Goal: Task Accomplishment & Management: Use online tool/utility

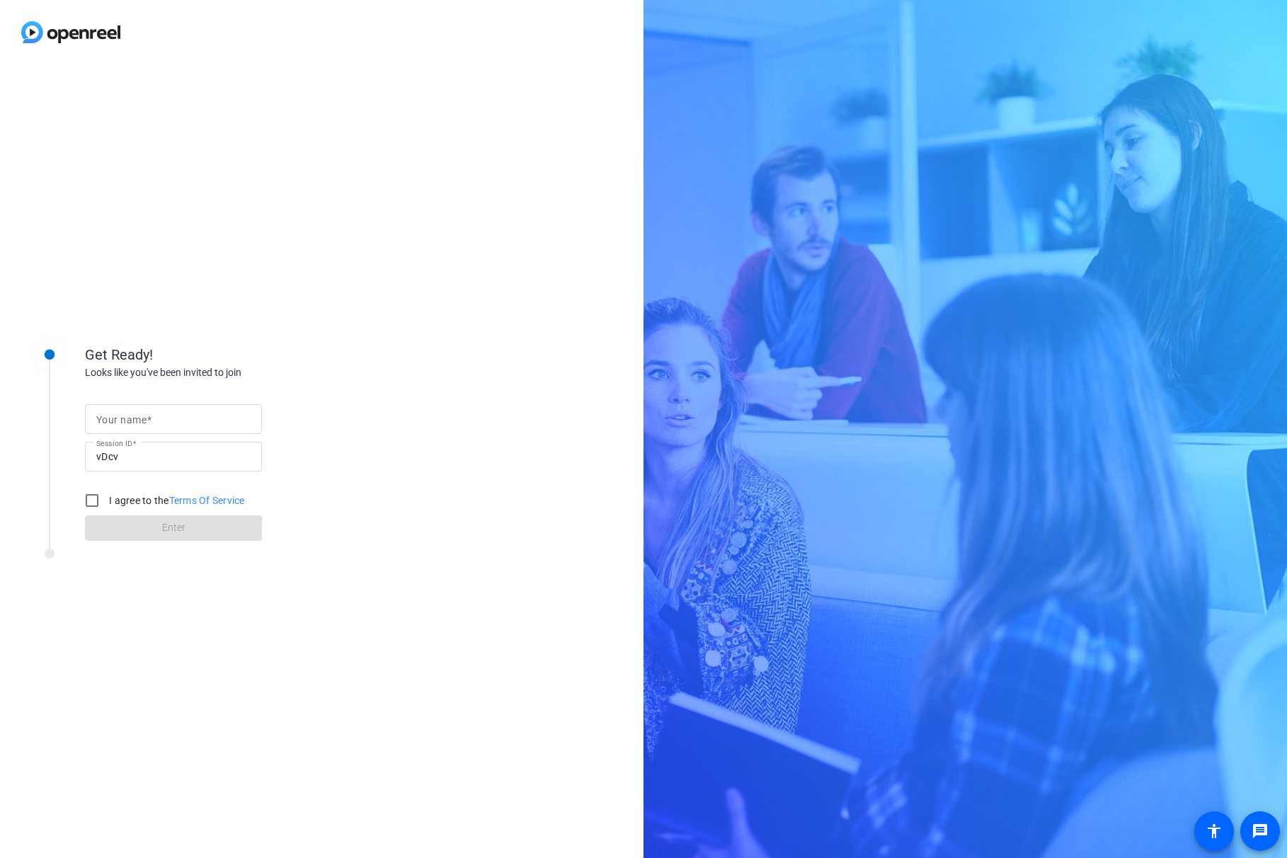
click at [210, 420] on input "Your name" at bounding box center [173, 419] width 154 height 17
type input "[PERSON_NAME]"
click at [89, 498] on input "I agree to the Terms Of Service" at bounding box center [92, 500] width 28 height 28
checkbox input "true"
click at [217, 534] on span at bounding box center [173, 528] width 177 height 34
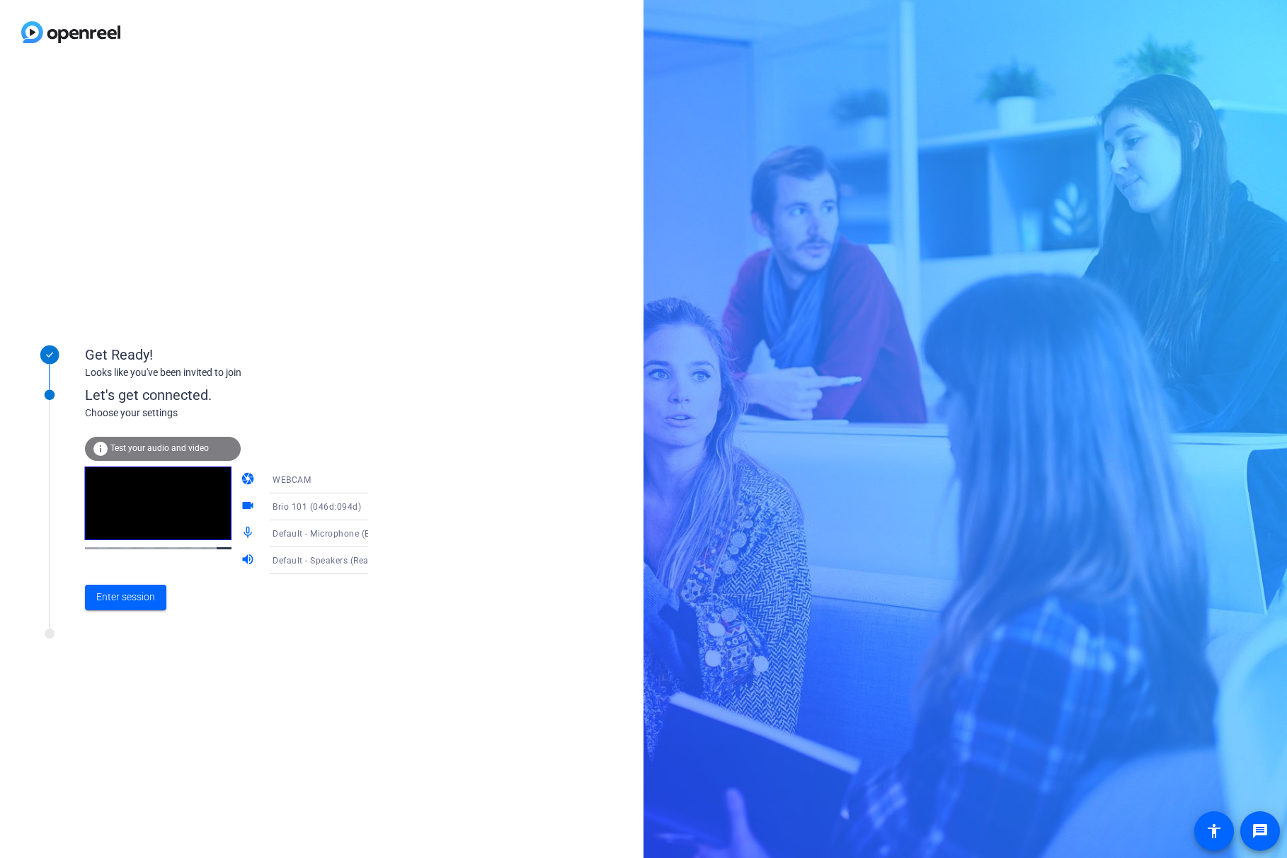
click at [374, 536] on icon at bounding box center [382, 533] width 17 height 17
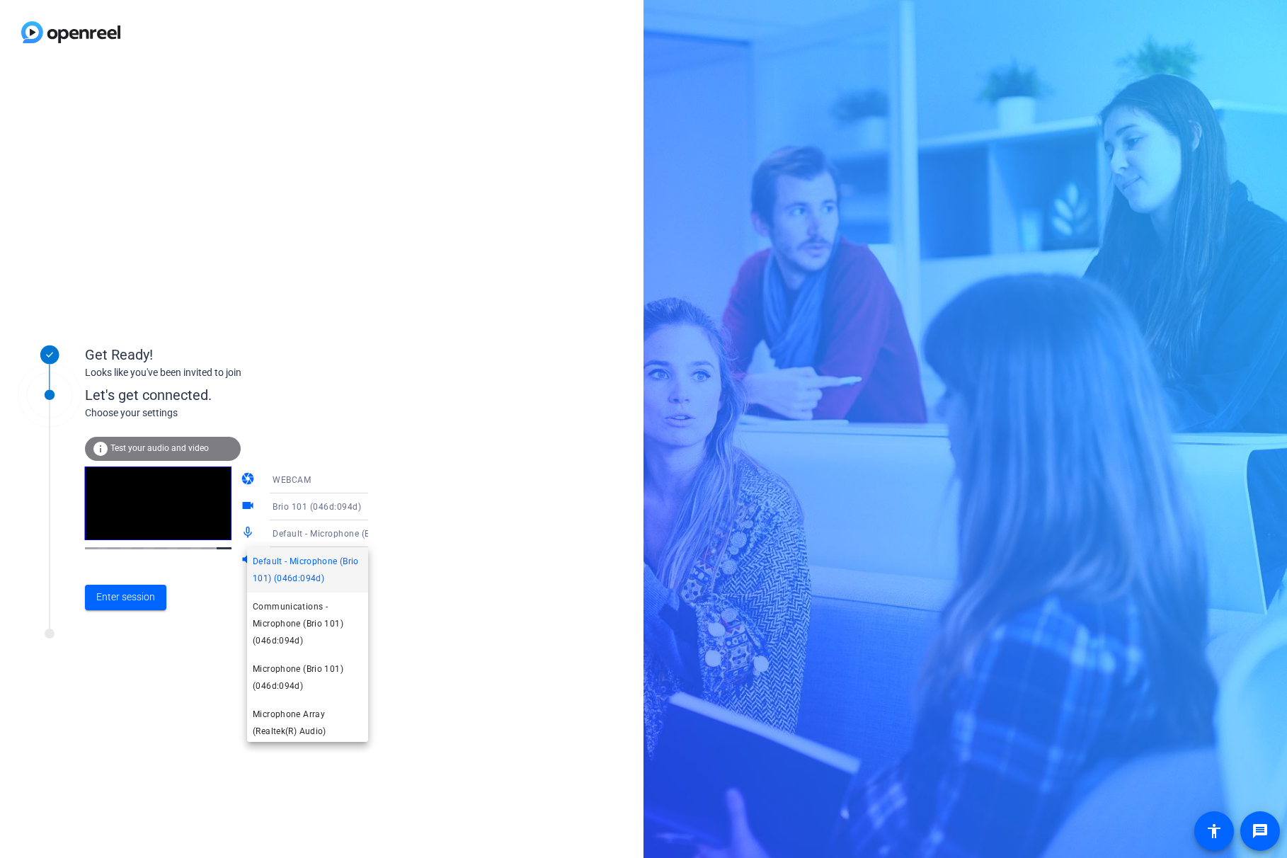
click at [537, 621] on div at bounding box center [643, 429] width 1287 height 858
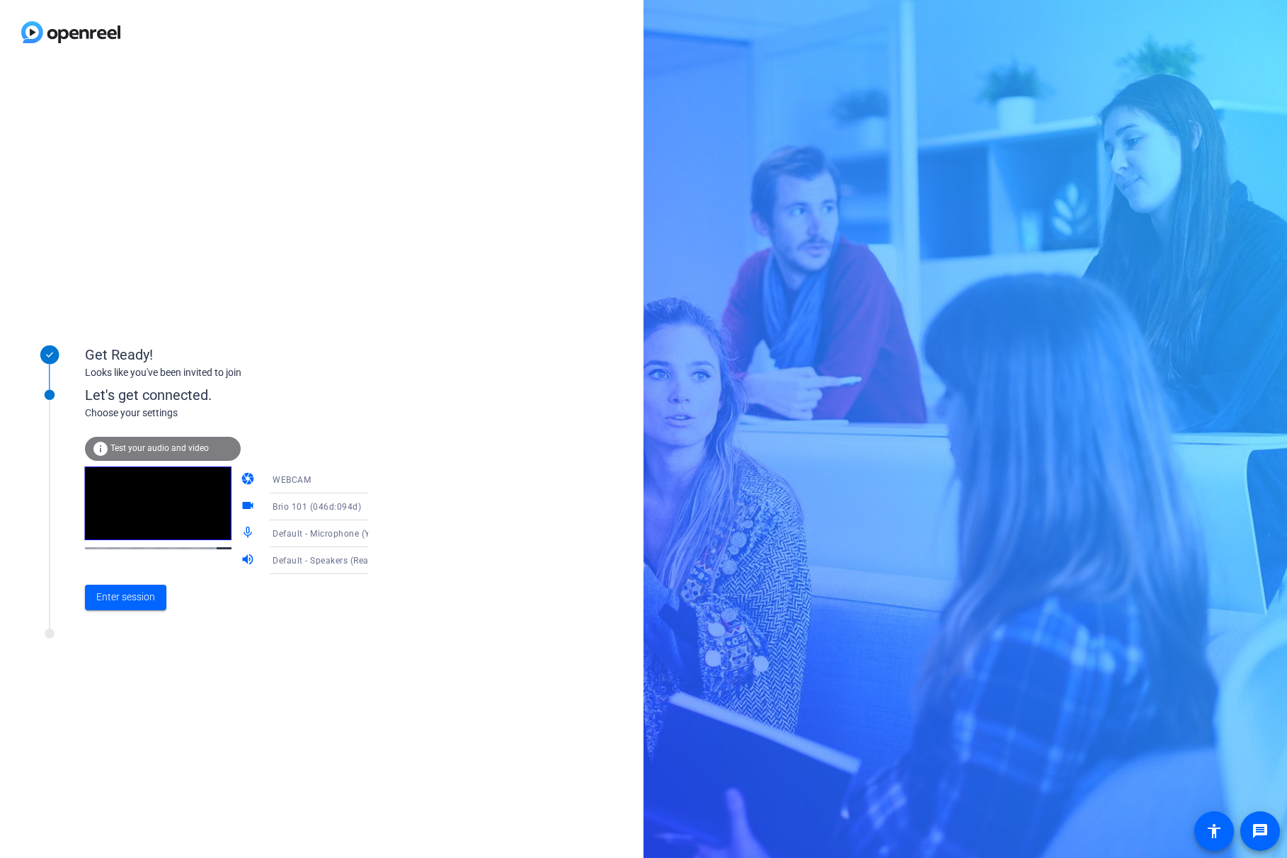
click at [374, 560] on icon at bounding box center [382, 560] width 17 height 17
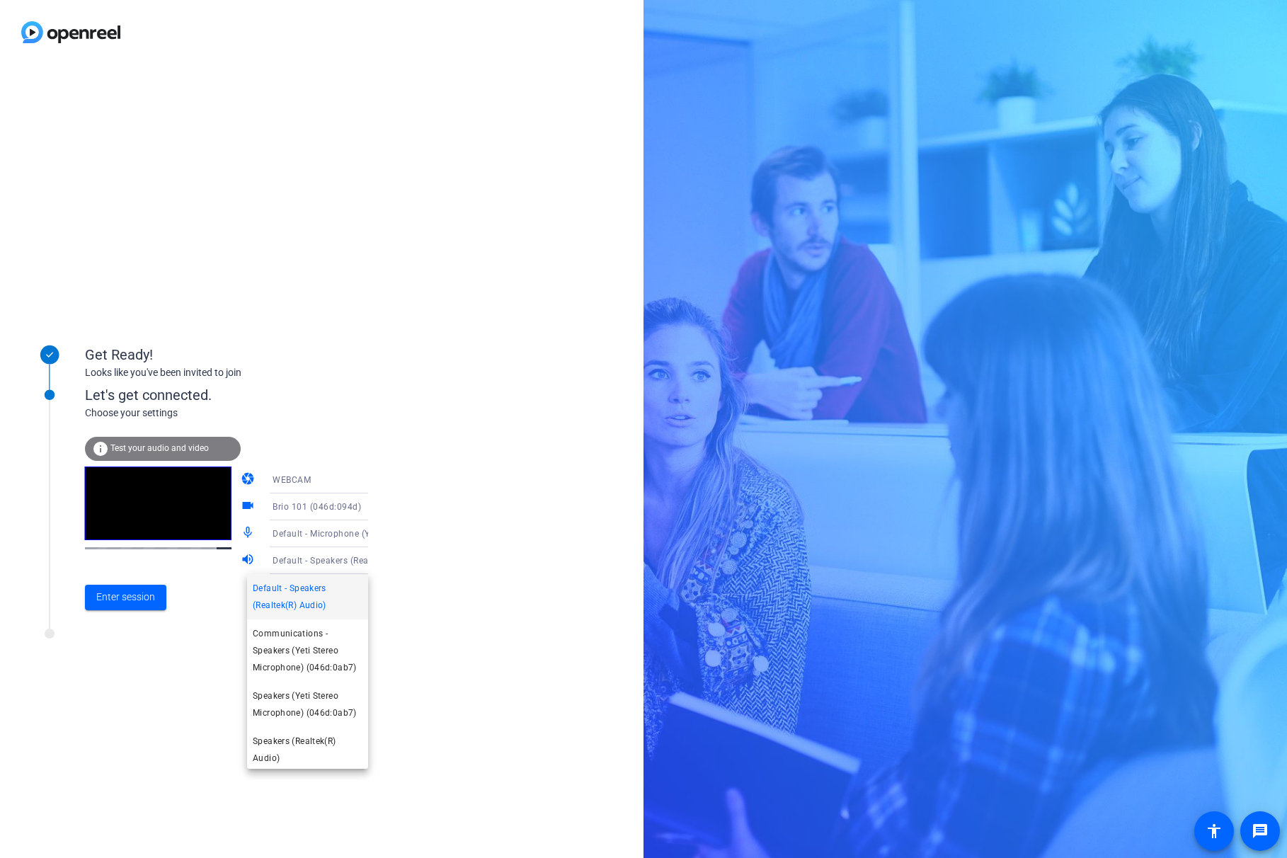
click at [408, 577] on div at bounding box center [643, 429] width 1287 height 858
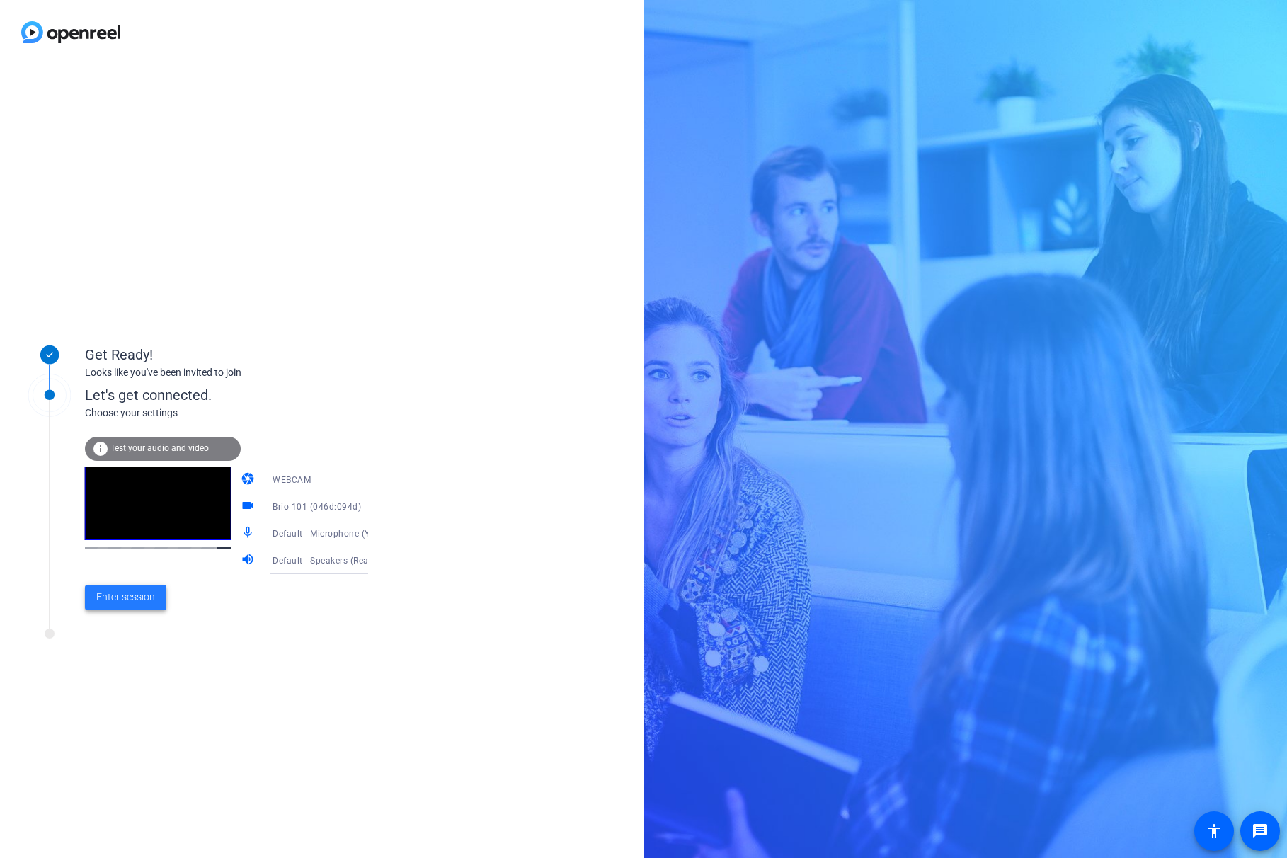
click at [148, 601] on span "Enter session" at bounding box center [125, 597] width 59 height 15
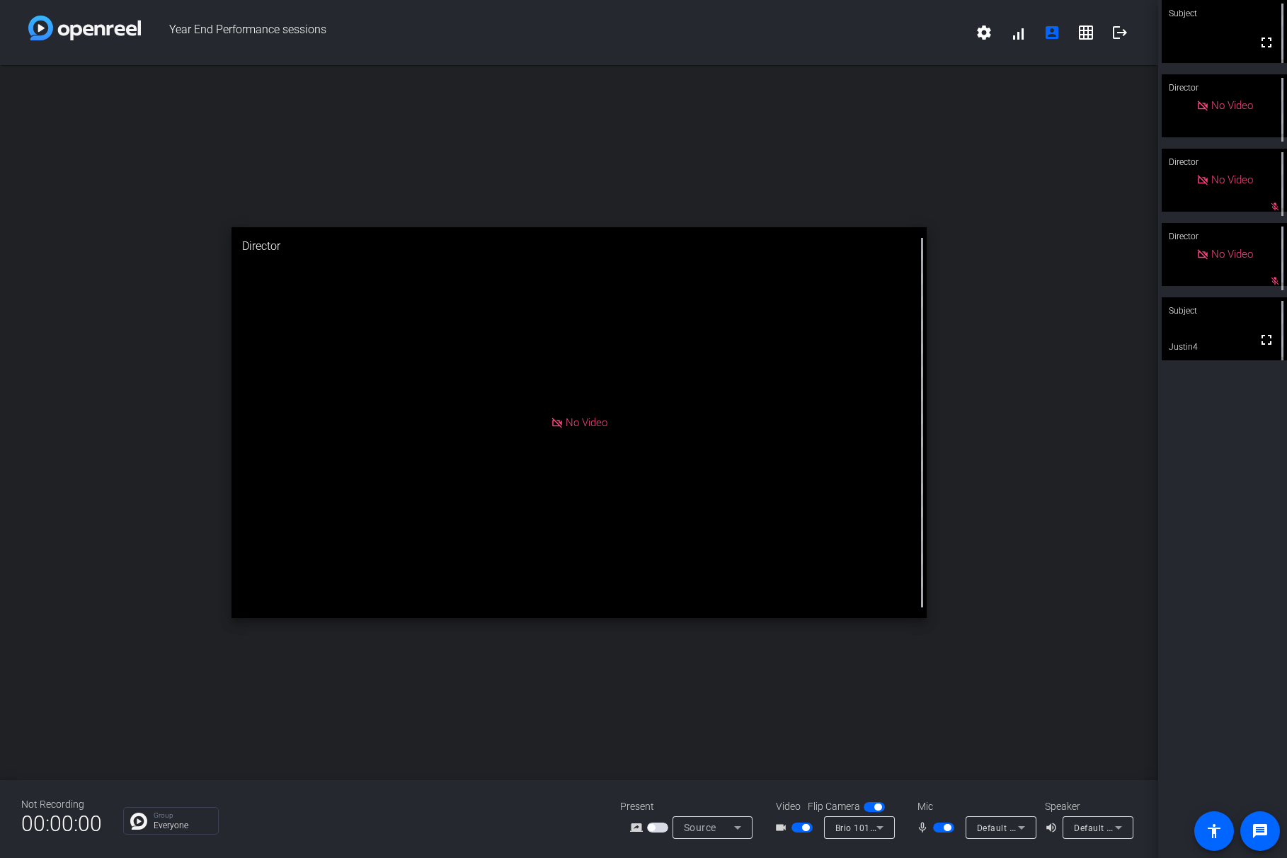
click at [943, 828] on span "button" at bounding box center [943, 828] width 21 height 10
click at [942, 827] on span "button" at bounding box center [943, 828] width 21 height 10
click at [940, 824] on span "button" at bounding box center [943, 828] width 21 height 10
click at [943, 828] on span "button" at bounding box center [943, 828] width 21 height 10
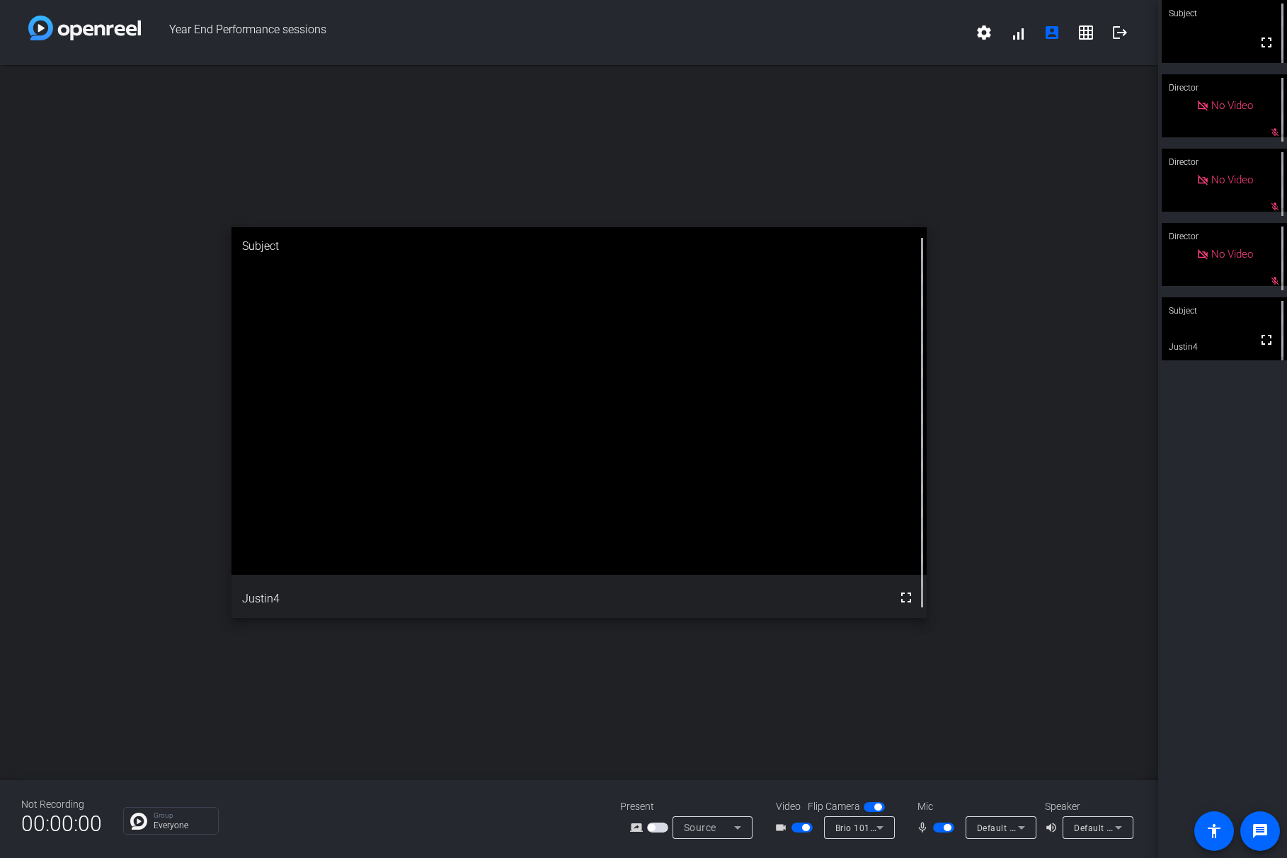
click at [662, 827] on span "button" at bounding box center [657, 828] width 21 height 10
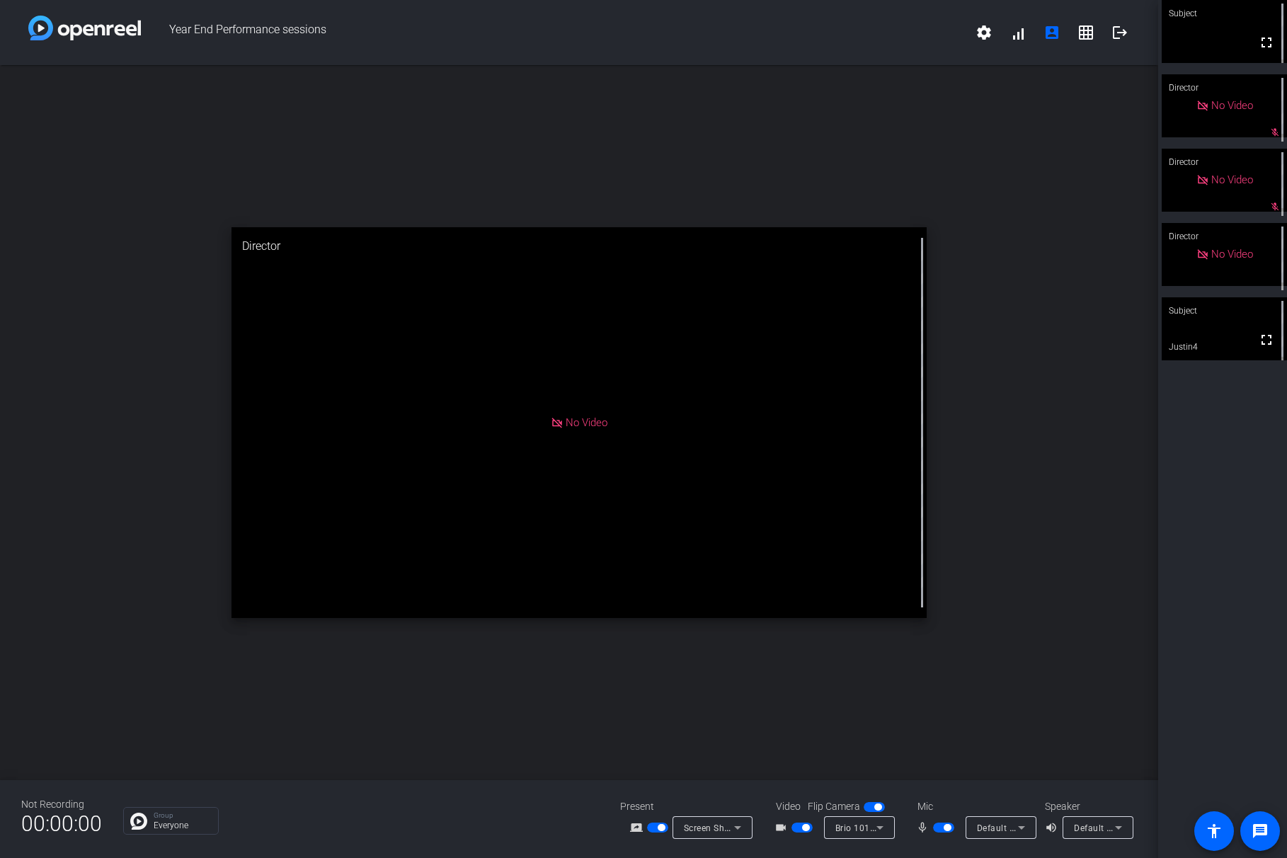
click at [945, 826] on span "button" at bounding box center [947, 827] width 7 height 7
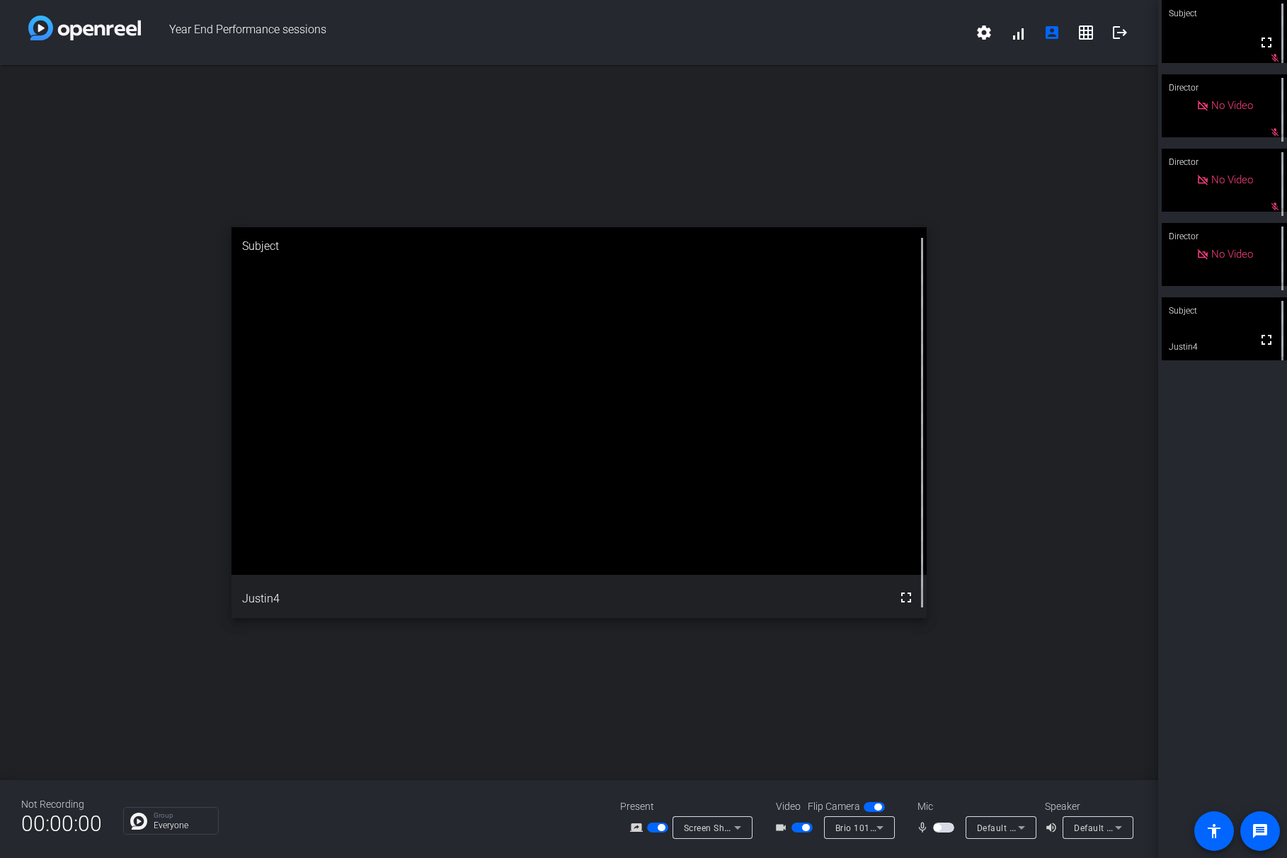
click at [942, 828] on span "button" at bounding box center [943, 828] width 21 height 10
click at [872, 805] on span "button" at bounding box center [874, 807] width 21 height 10
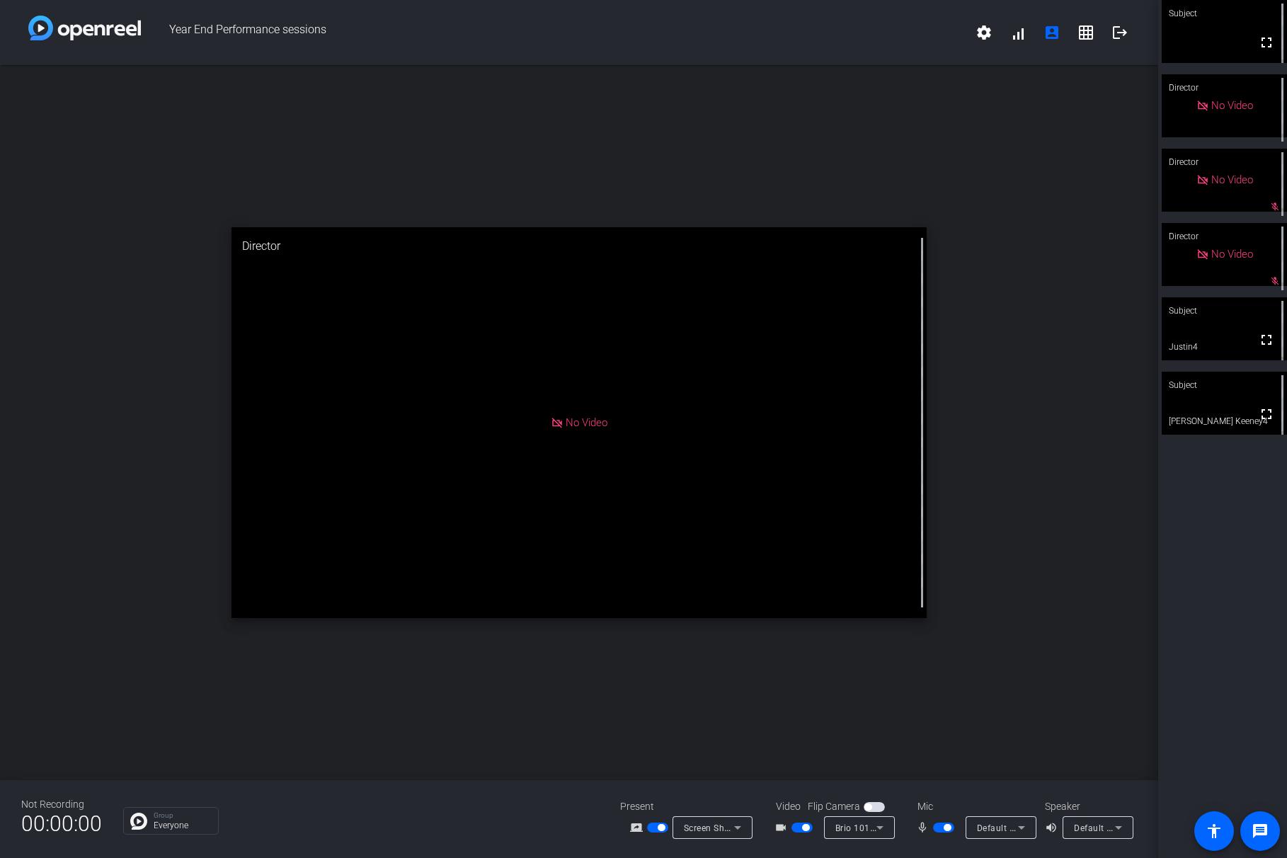
click at [943, 829] on span "button" at bounding box center [943, 828] width 21 height 10
click at [944, 828] on span "button" at bounding box center [947, 827] width 7 height 7
click at [799, 826] on span "button" at bounding box center [802, 828] width 21 height 10
click at [1095, 829] on span "Default - Speakers (Realtek(R) Audio)" at bounding box center [1150, 827] width 153 height 11
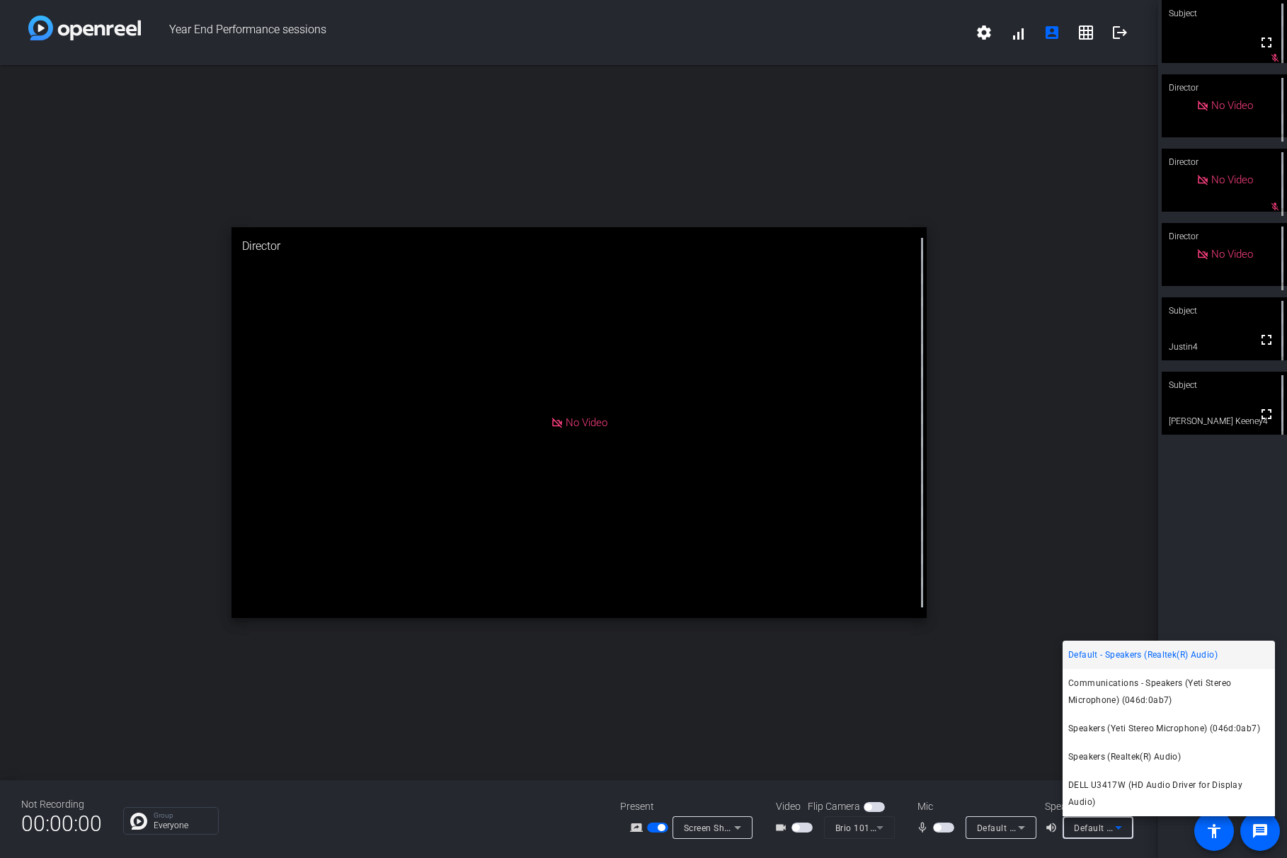
click at [1043, 785] on div at bounding box center [643, 429] width 1287 height 858
